Goal: Complete application form

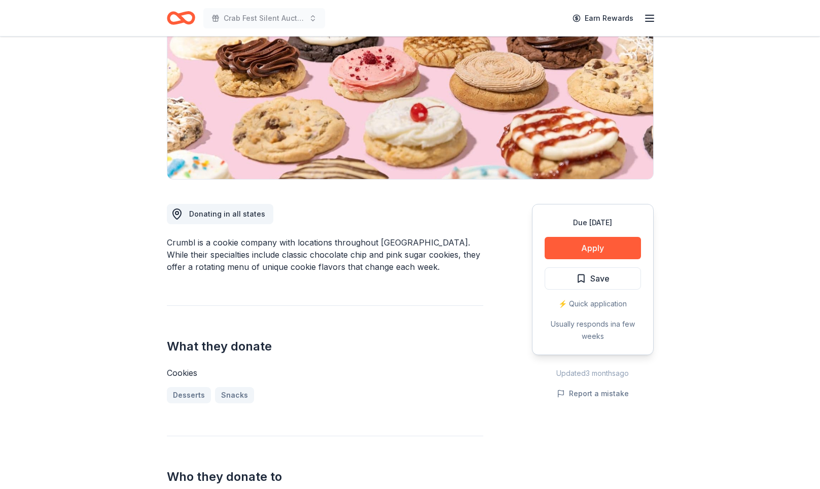
scroll to position [167, 0]
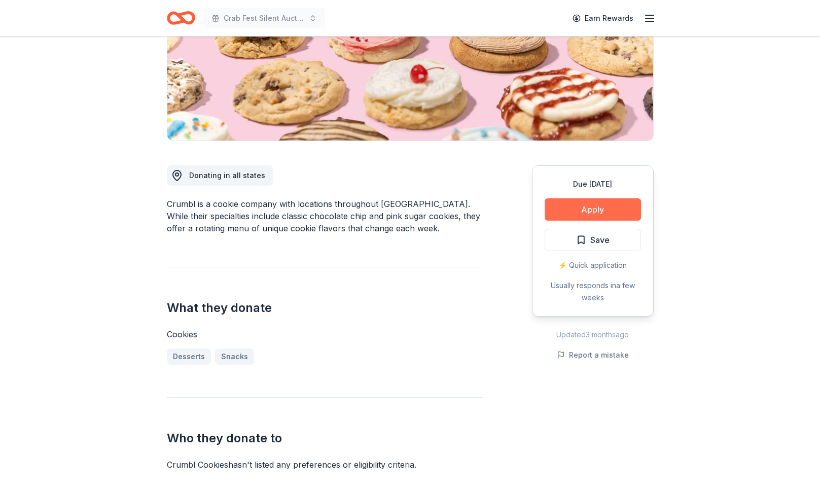
click at [573, 221] on button "Apply" at bounding box center [593, 209] width 96 height 22
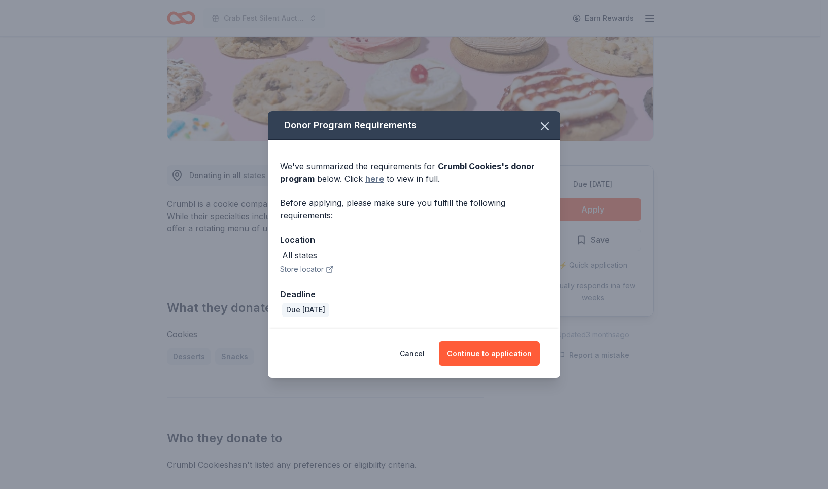
click at [365, 172] on link "here" at bounding box center [374, 178] width 19 height 12
click at [552, 119] on icon "button" at bounding box center [545, 126] width 14 height 14
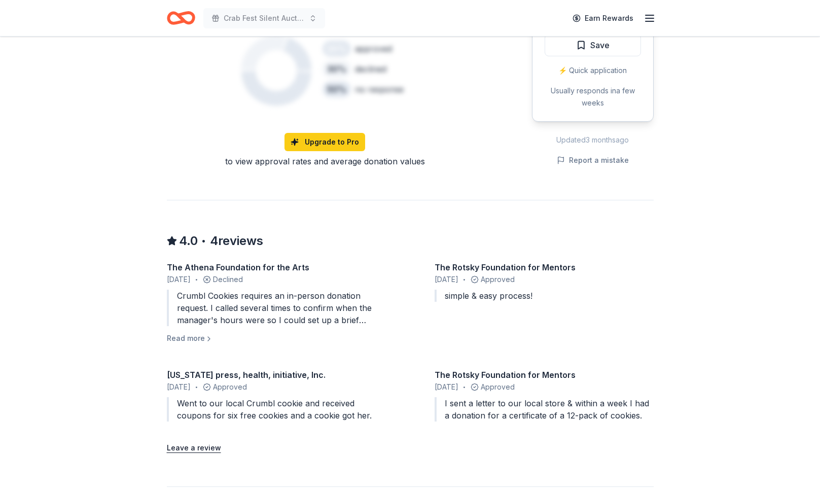
scroll to position [702, 0]
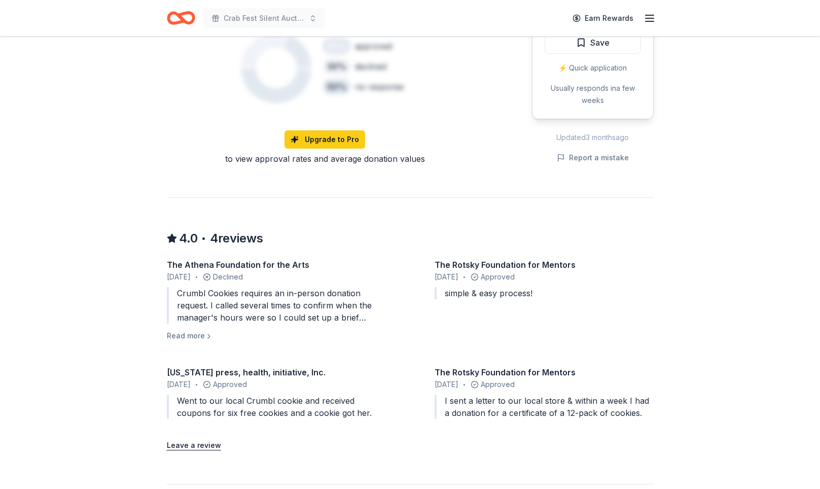
click at [577, 23] on button "Apply" at bounding box center [593, 12] width 96 height 22
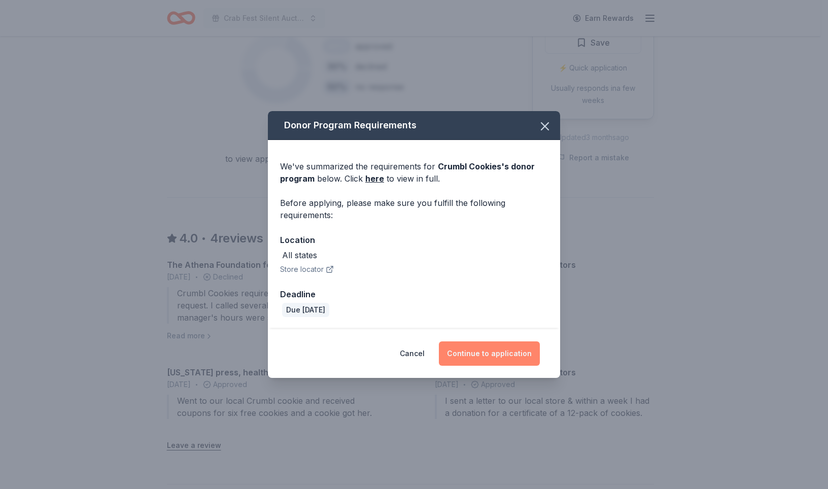
click at [513, 366] on button "Continue to application" at bounding box center [489, 353] width 101 height 24
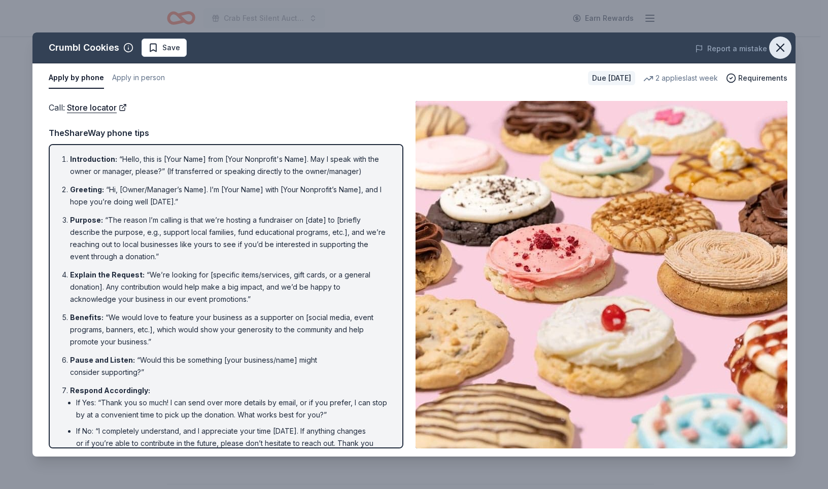
click at [773, 55] on icon "button" at bounding box center [780, 48] width 14 height 14
